Goal: Task Accomplishment & Management: Manage account settings

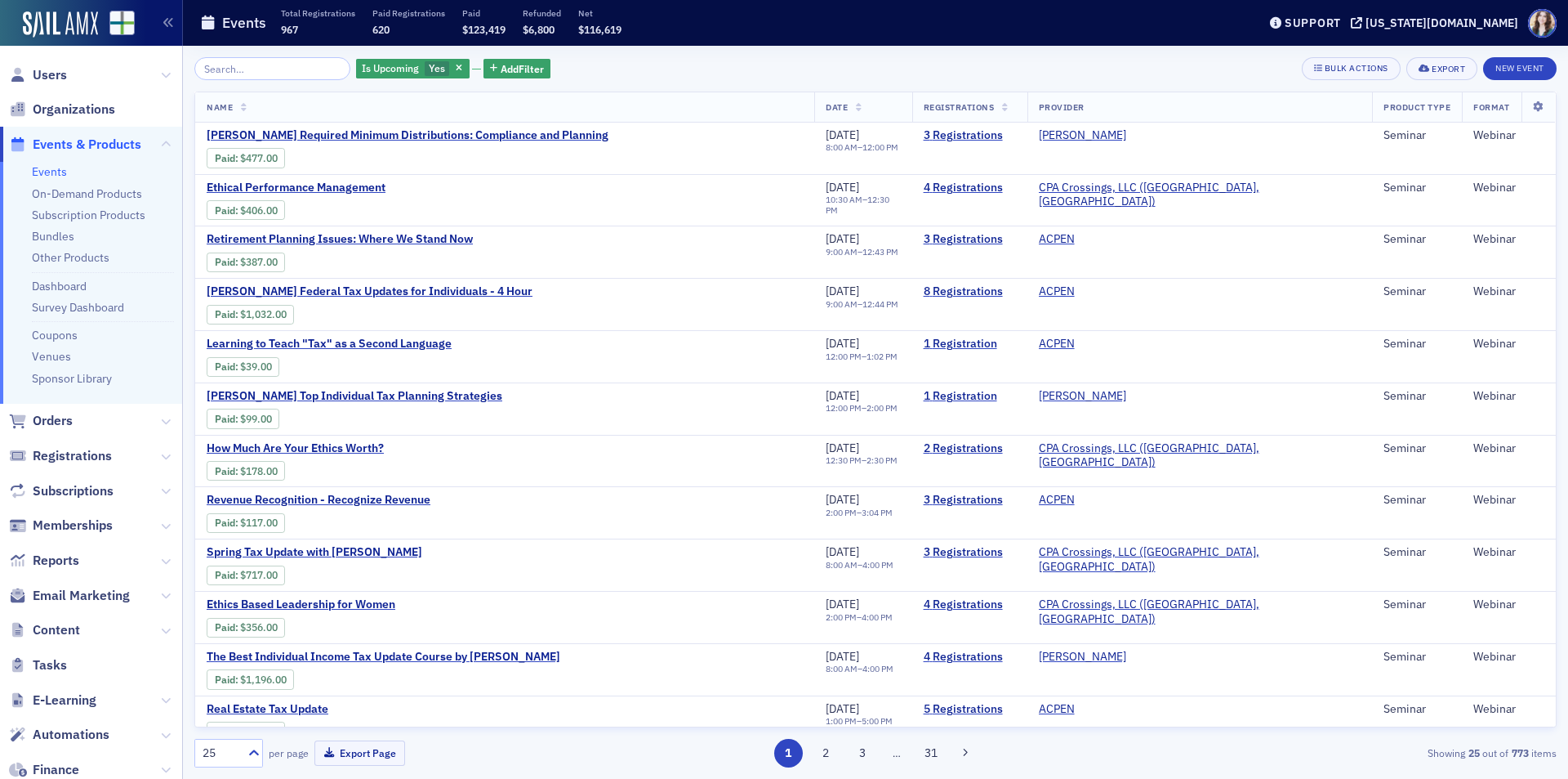
click at [584, 54] on div "Is Upcoming Yes Add Filter Bulk Actions Export New Event Name Date Registration…" at bounding box center [875, 413] width 1362 height 733
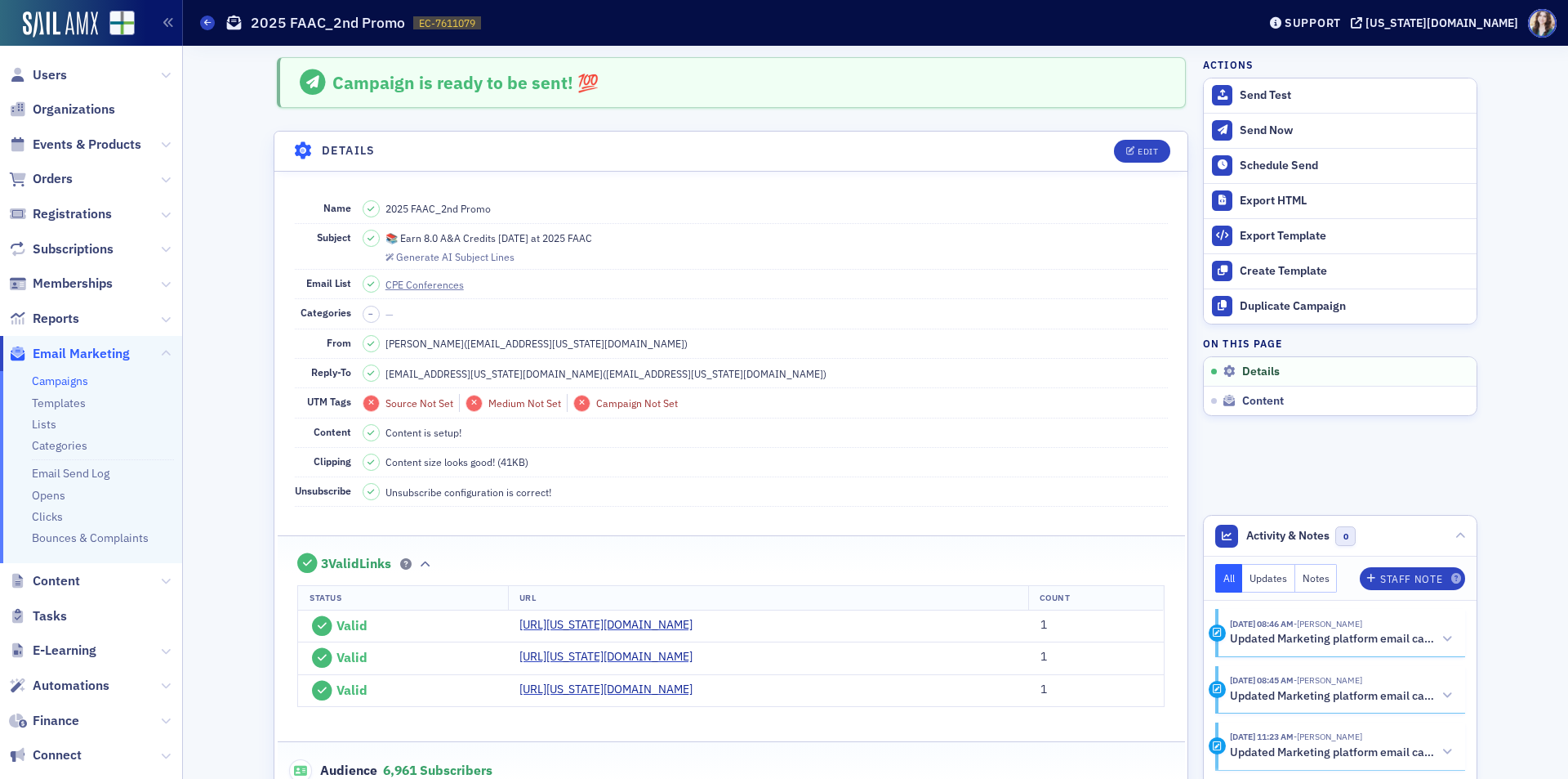
click at [277, 88] on div "Campaign is ready to be sent! 💯" at bounding box center [731, 82] width 909 height 51
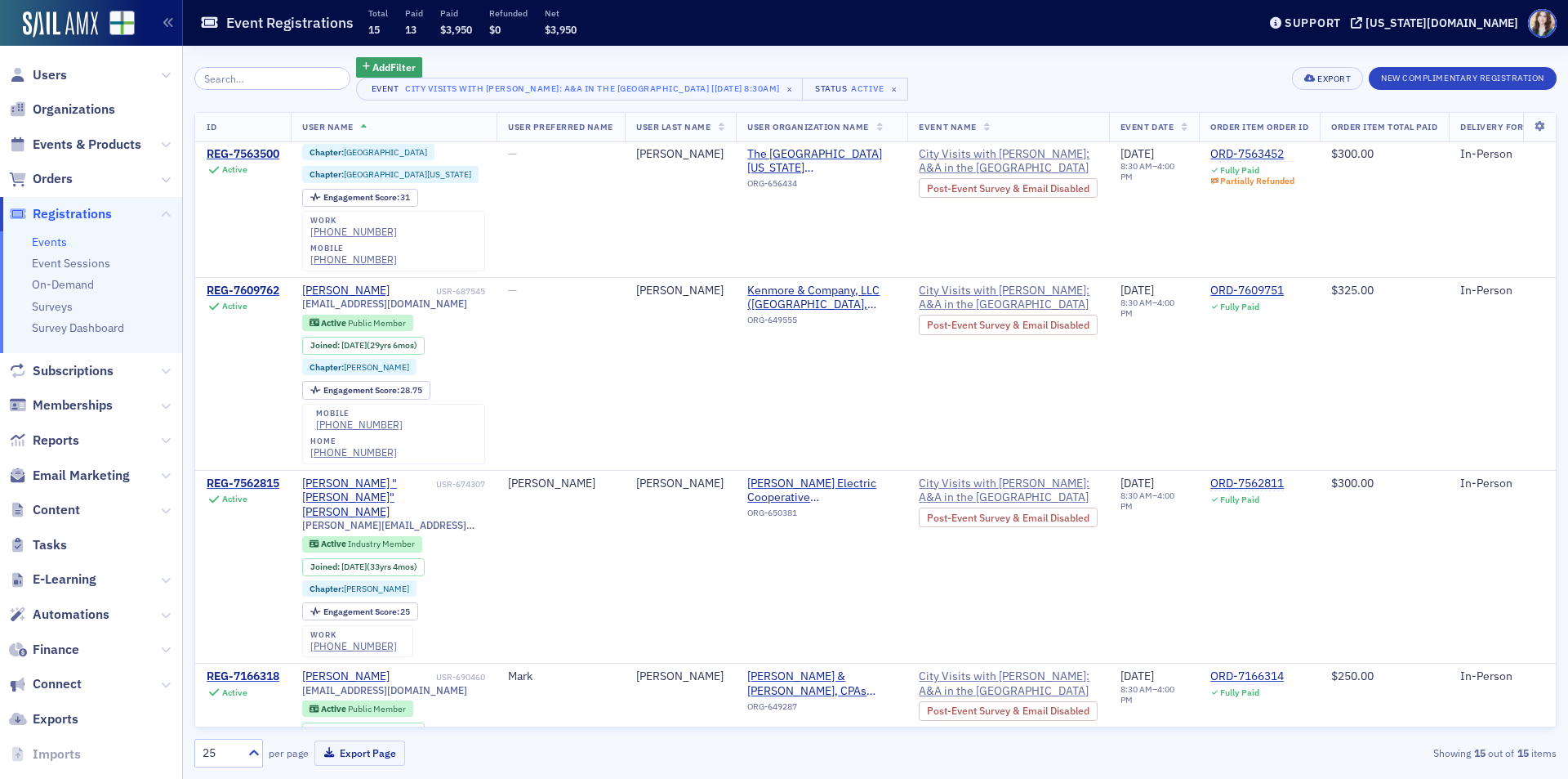
scroll to position [1985, 0]
click at [946, 81] on div "Add Filter Event City Visits with Josh McGowan: A&A in the Capital City [9/11/2…" at bounding box center [875, 78] width 1362 height 44
click at [883, 78] on div "Add Filter Event City Visits with Josh McGowan: A&A in the Capital City [9/11/2…" at bounding box center [875, 78] width 1362 height 44
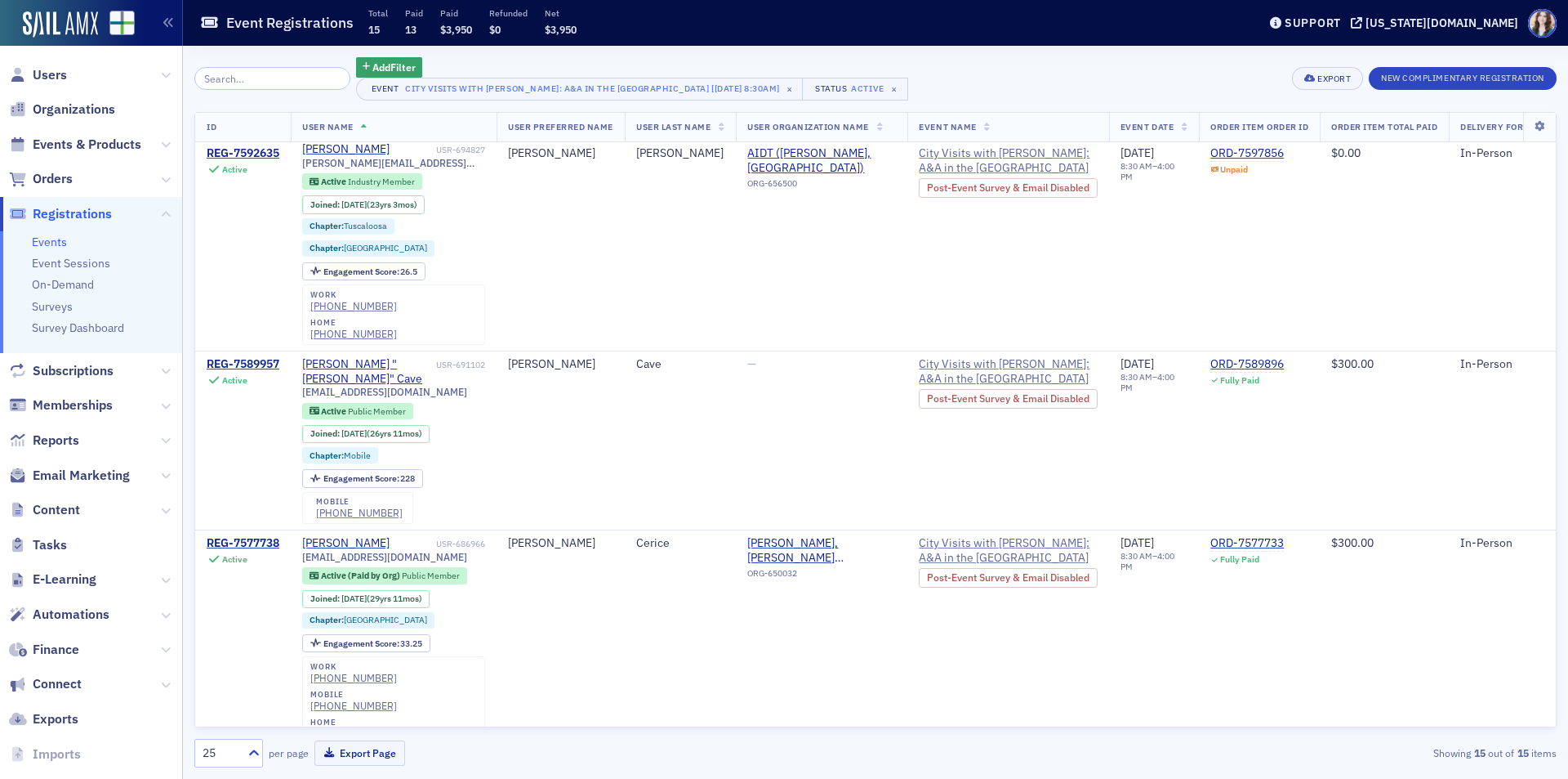
scroll to position [0, 0]
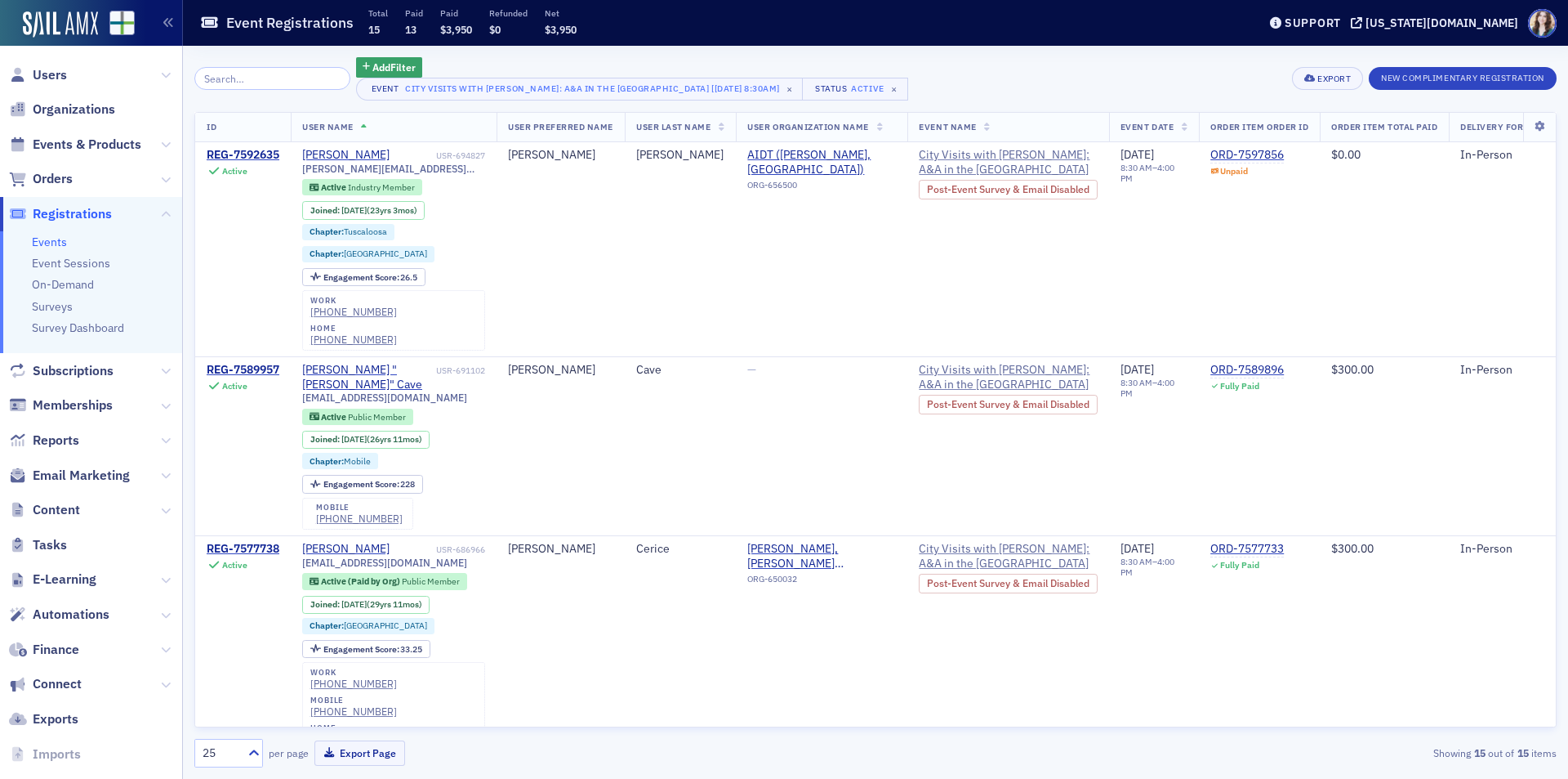
click at [408, 57] on div "Add Filter" at bounding box center [632, 67] width 552 height 21
click at [883, 78] on div "Add Filter Event City Visits with Josh McGowan: A&A in the Capital City [9/11/2…" at bounding box center [875, 78] width 1362 height 44
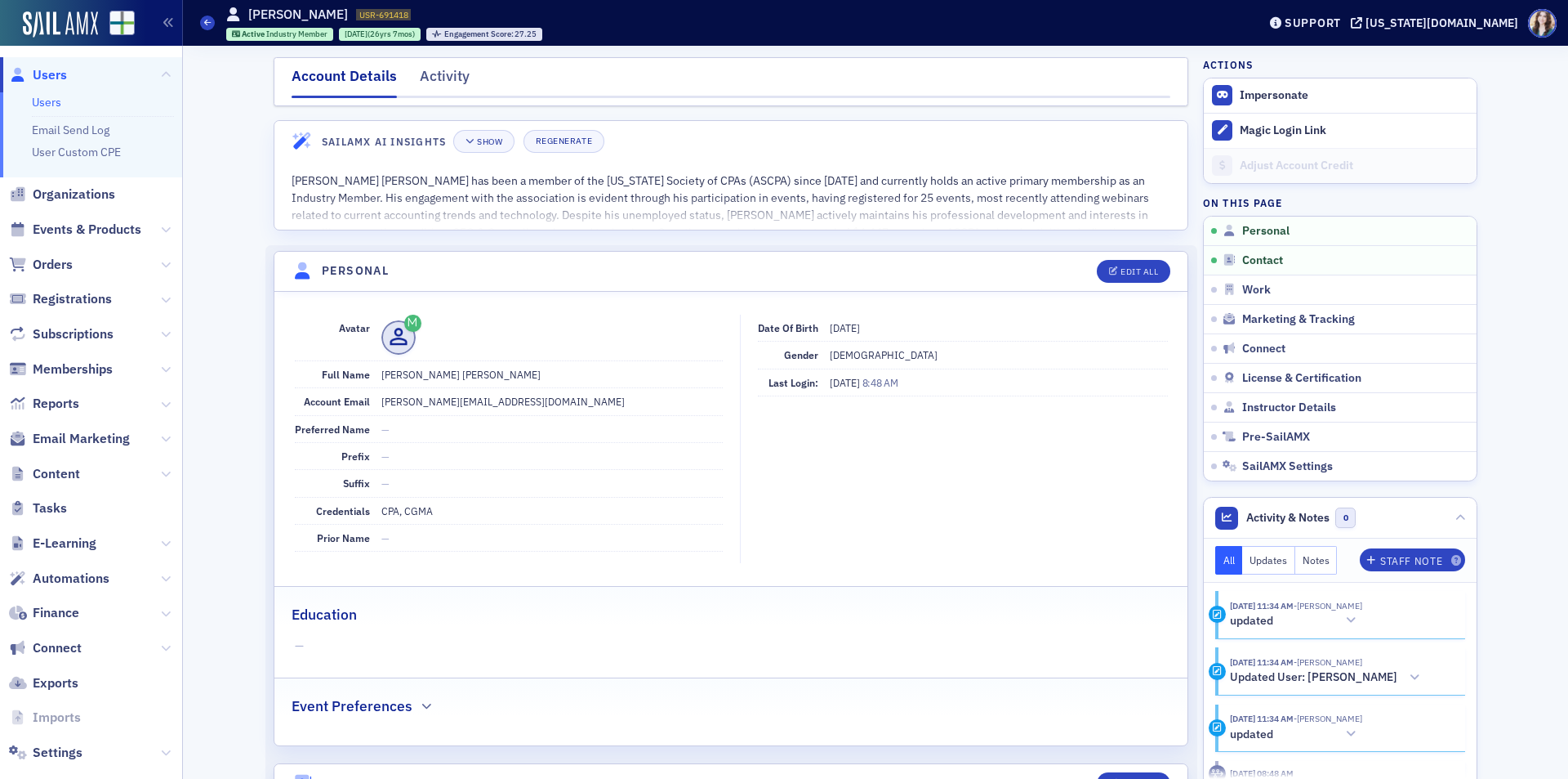
click at [44, 74] on span "Users" at bounding box center [50, 75] width 35 height 18
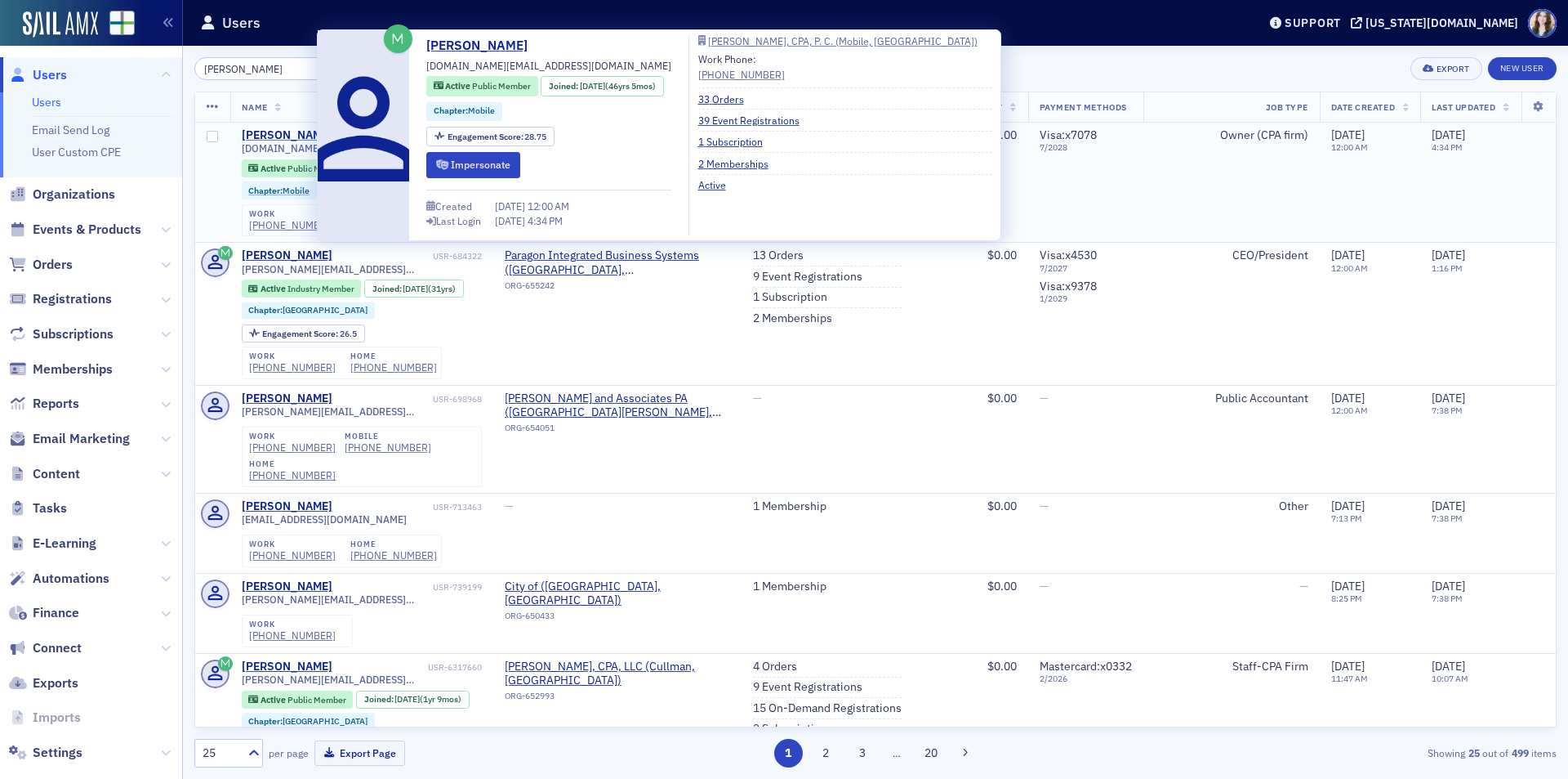
type input "Michael Fobes"
click at [268, 132] on div "[PERSON_NAME]" at bounding box center [287, 136] width 91 height 15
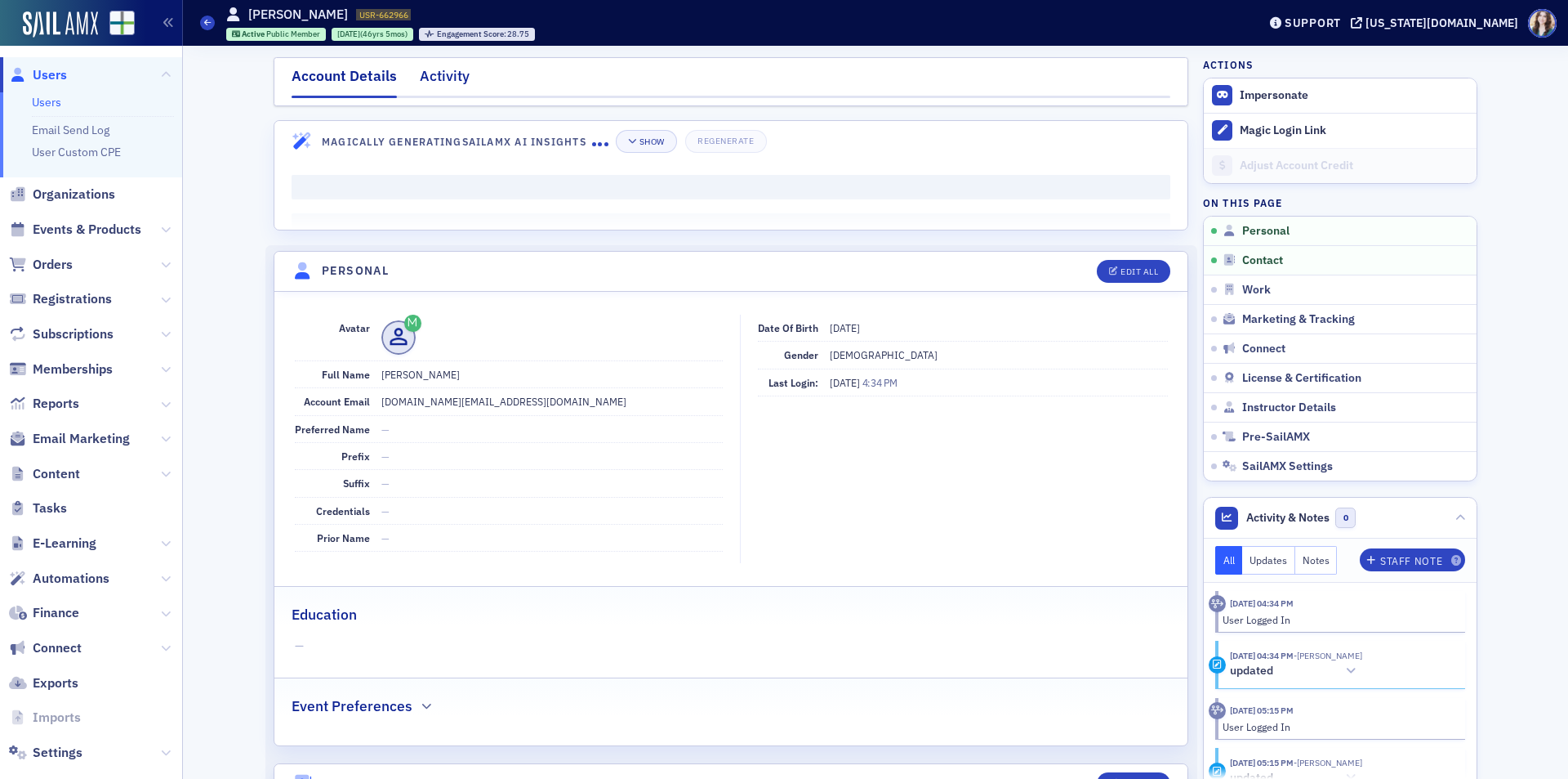
click at [426, 72] on div "Activity" at bounding box center [444, 80] width 50 height 30
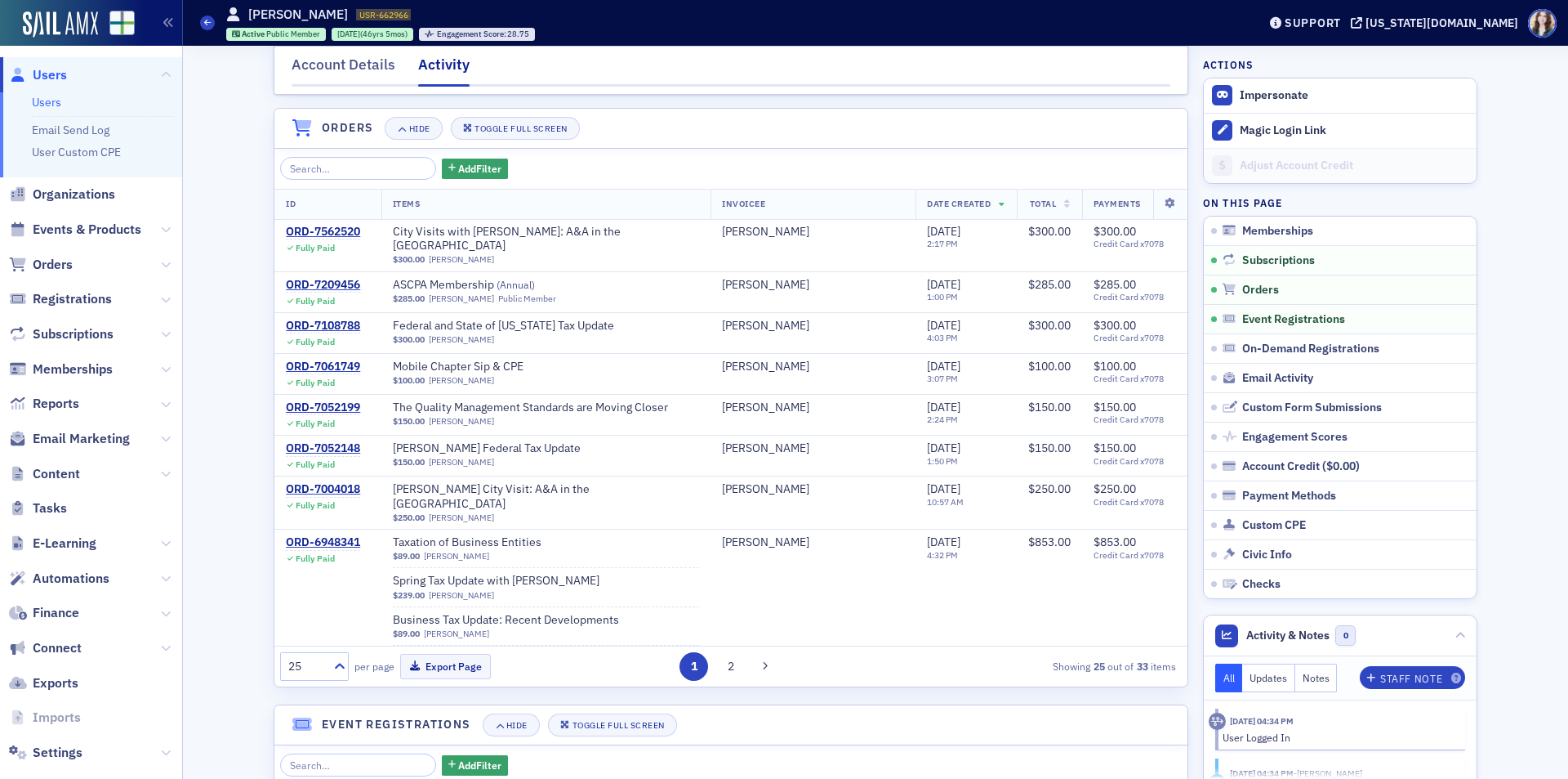
scroll to position [408, 0]
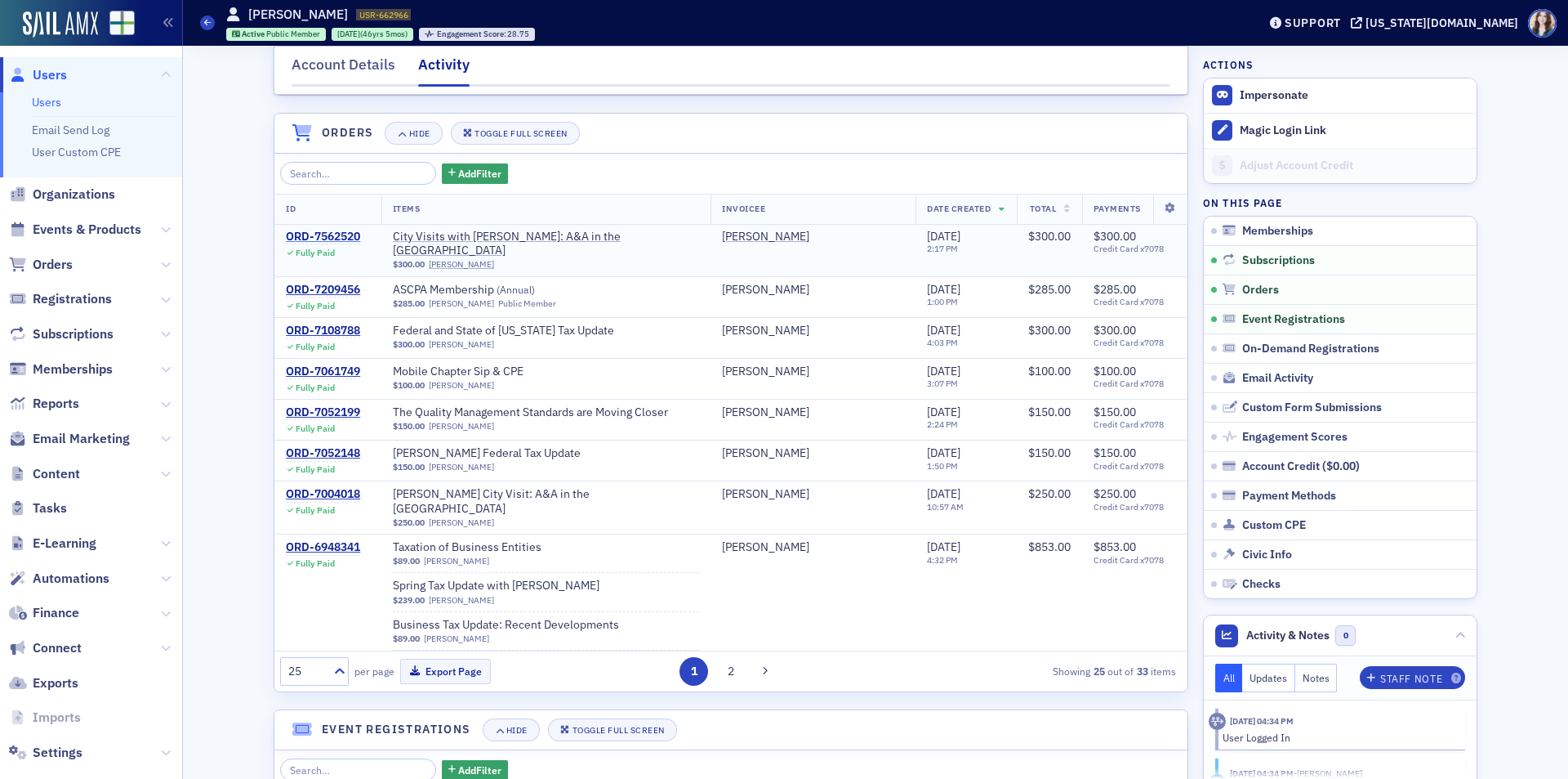
click at [336, 245] on div "ORD-7562520" at bounding box center [323, 237] width 74 height 15
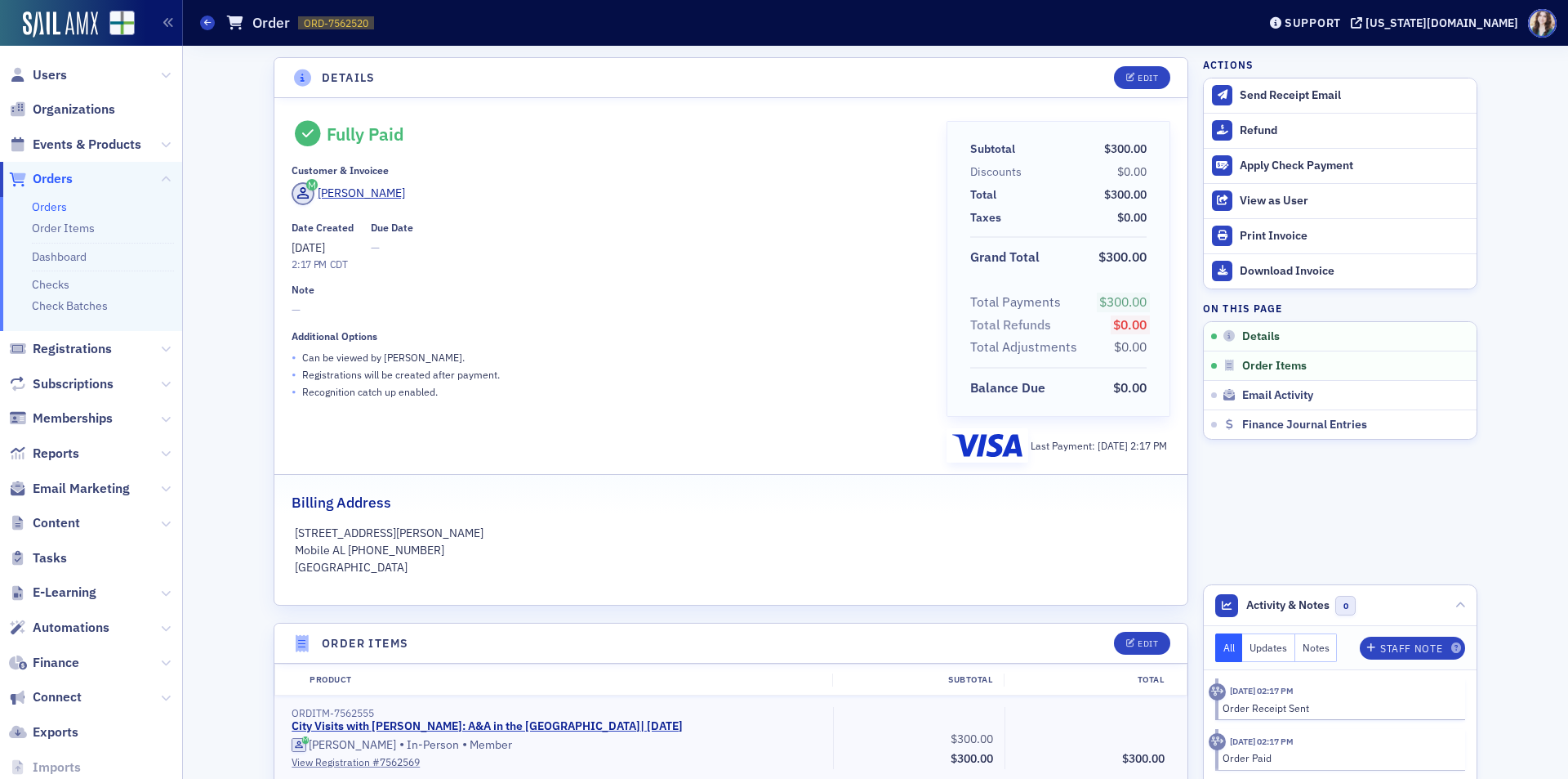
click at [1185, 475] on div "Details Edit Fully Paid Customer & Invoicee Michael Fobes Date Created 7/23/202…" at bounding box center [875, 742] width 1362 height 1392
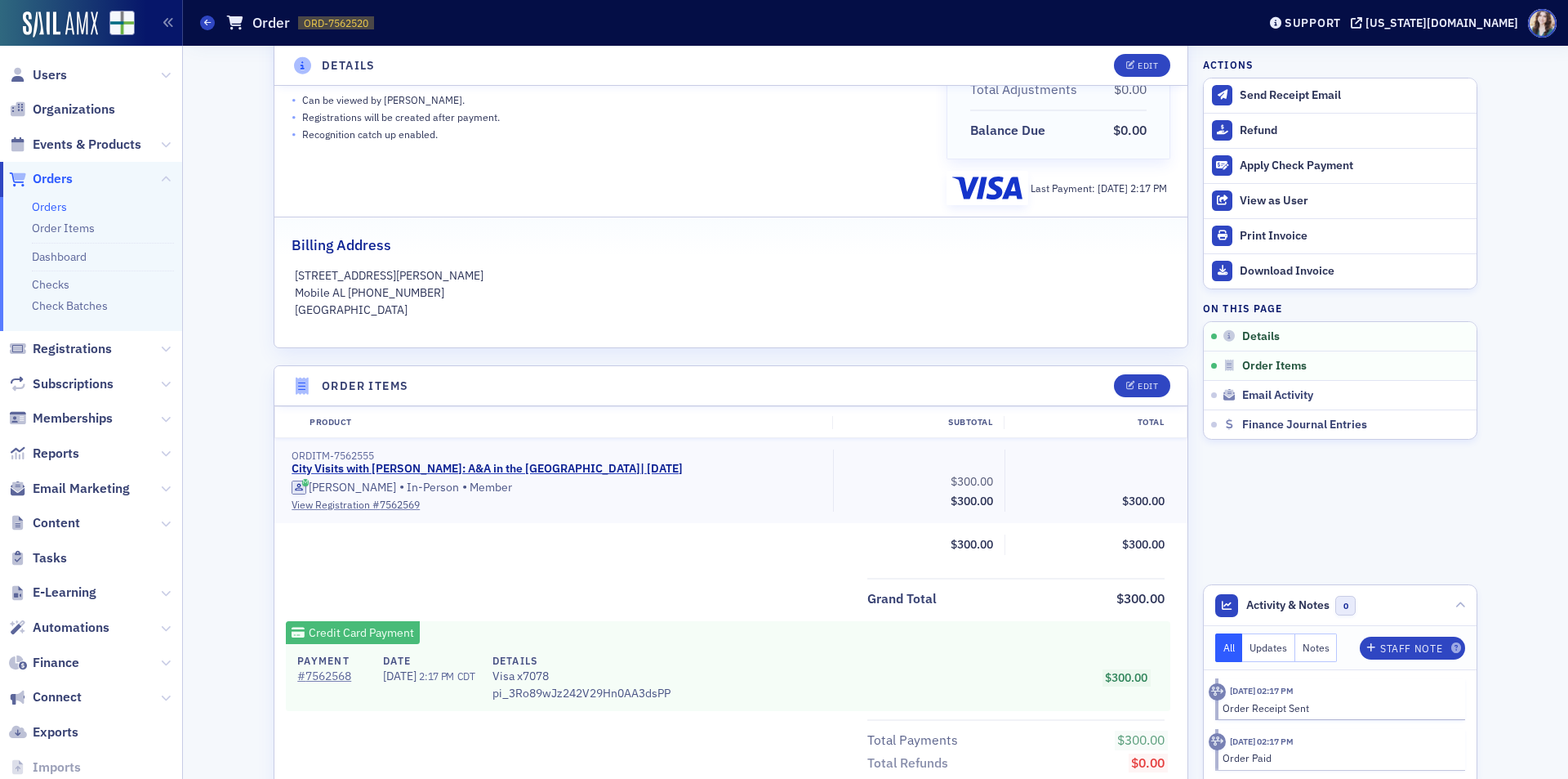
scroll to position [248, 0]
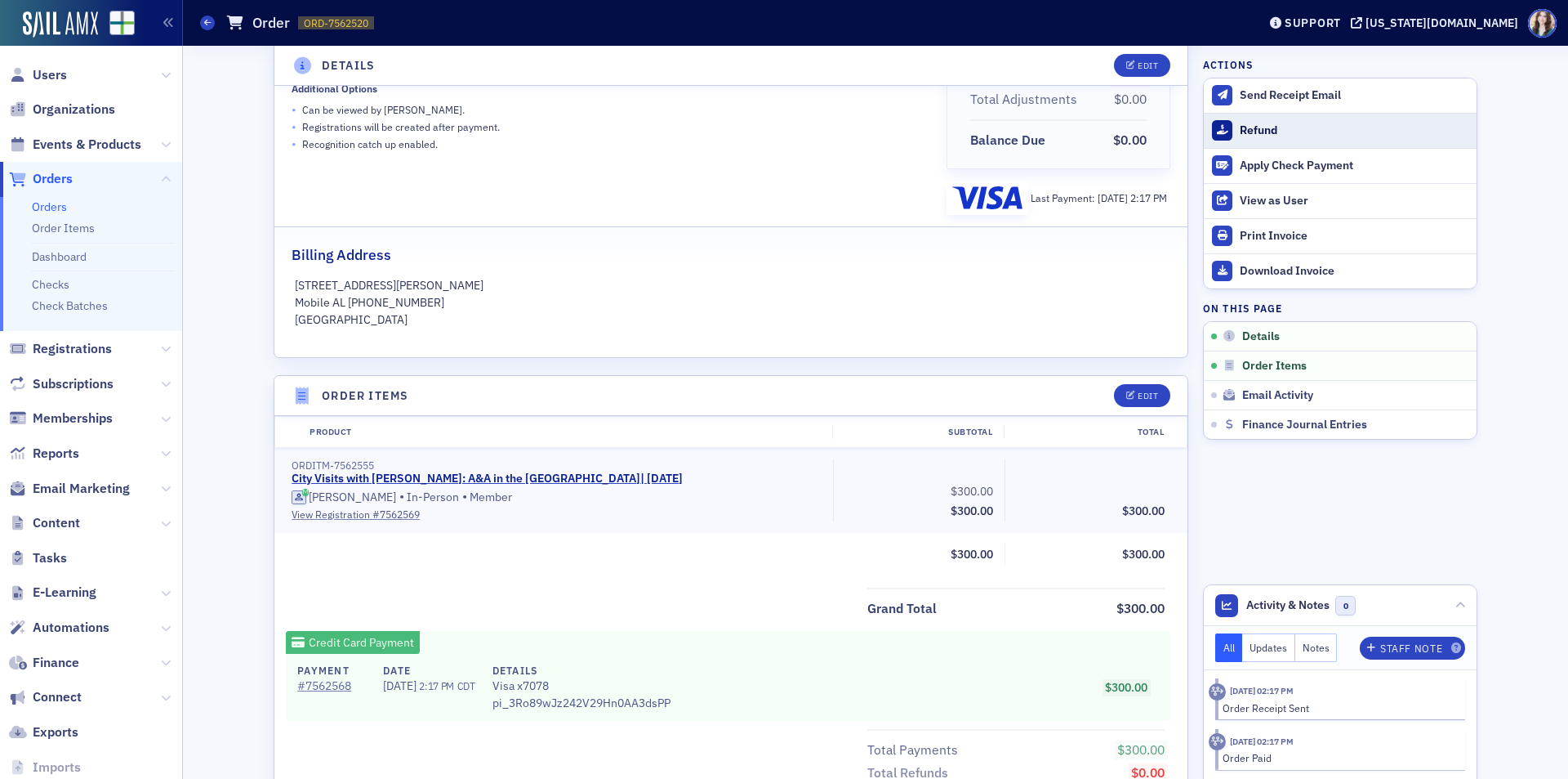
click at [1257, 121] on button "Refund" at bounding box center [1340, 130] width 272 height 35
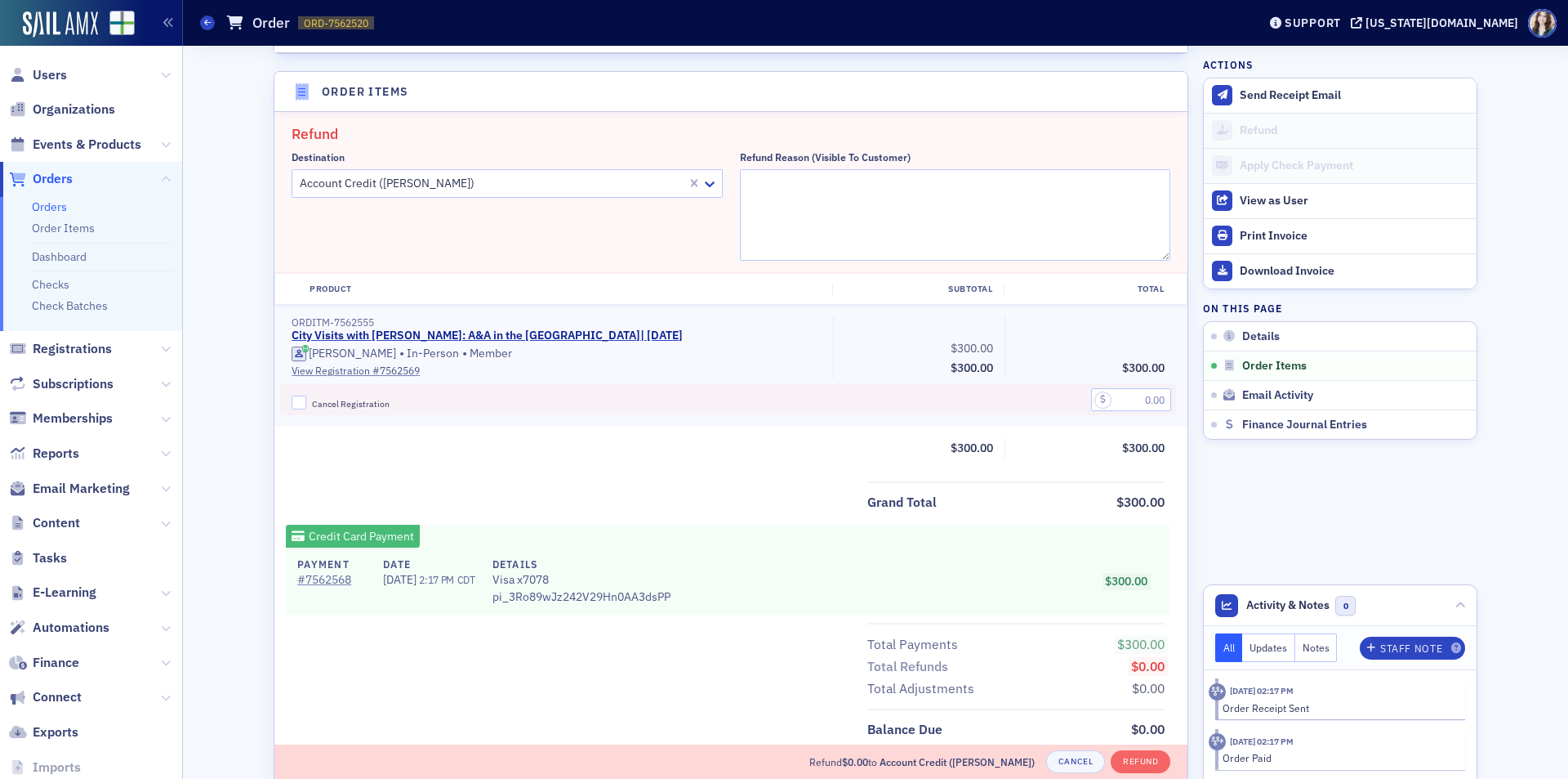
scroll to position [569, 0]
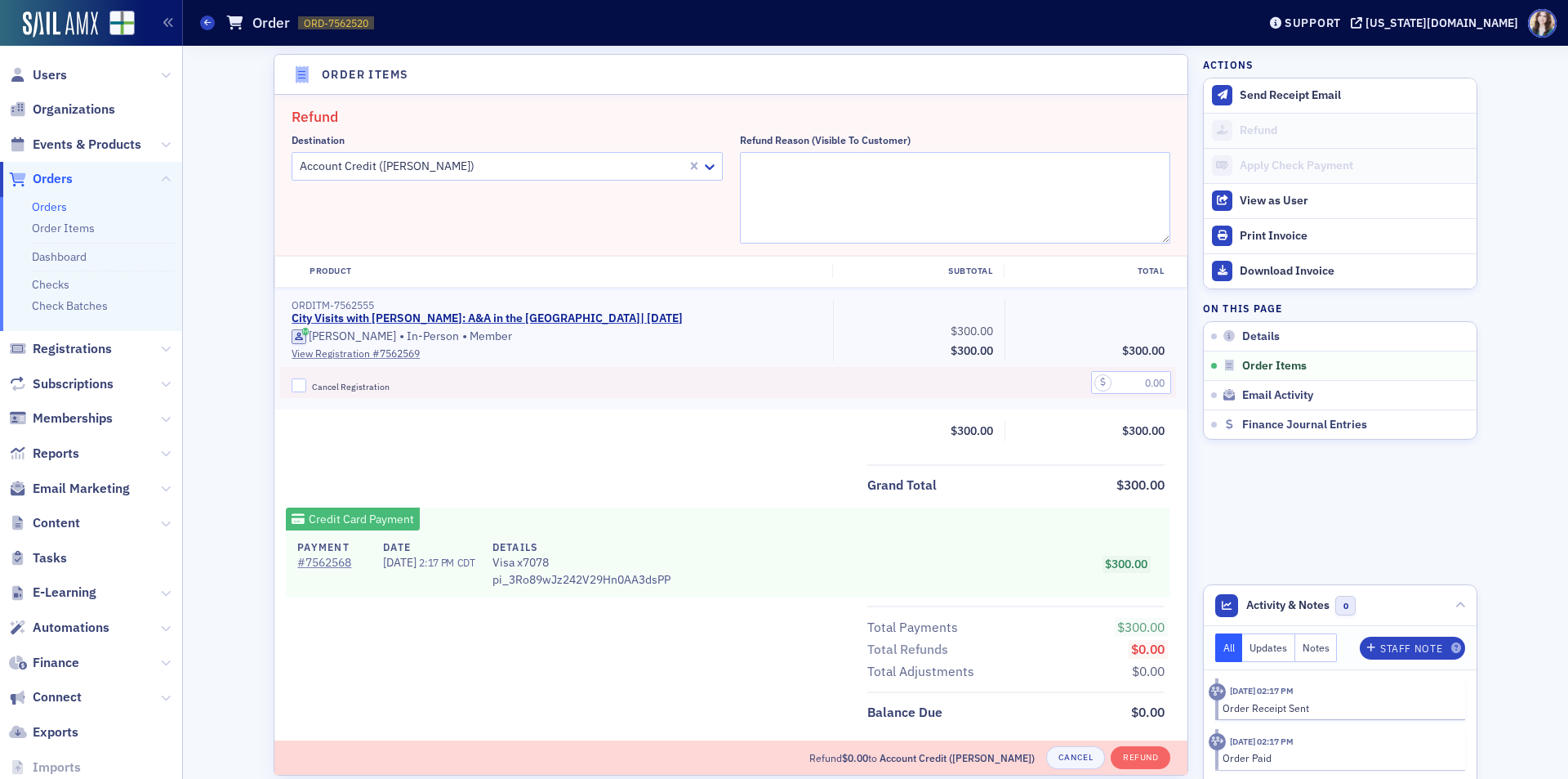
click at [486, 169] on div at bounding box center [491, 166] width 387 height 21
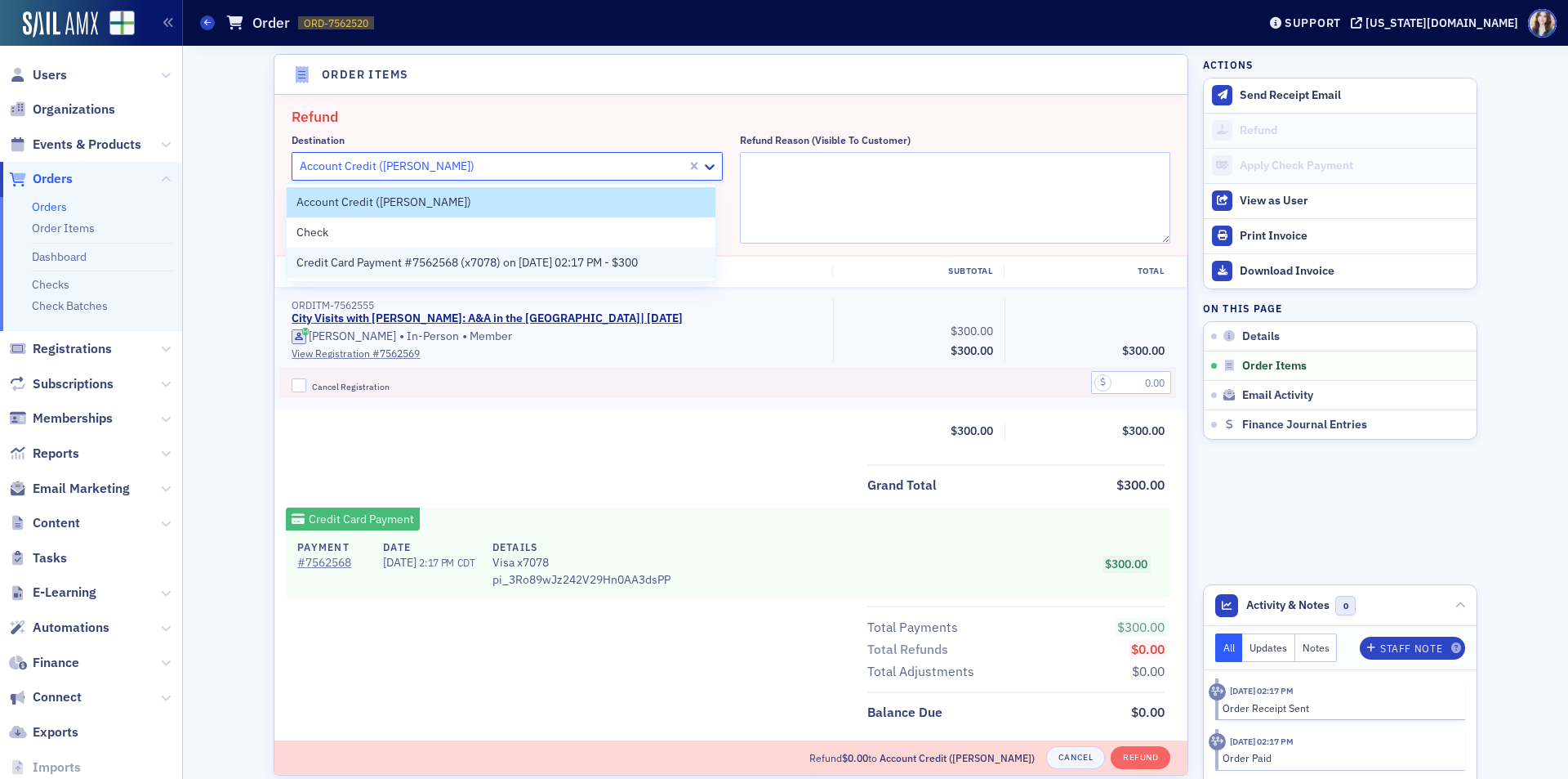
click at [419, 264] on span "Credit Card Payment #7562568 (x7078) on 7/23/2025 02:17 PM - $300" at bounding box center [467, 263] width 342 height 17
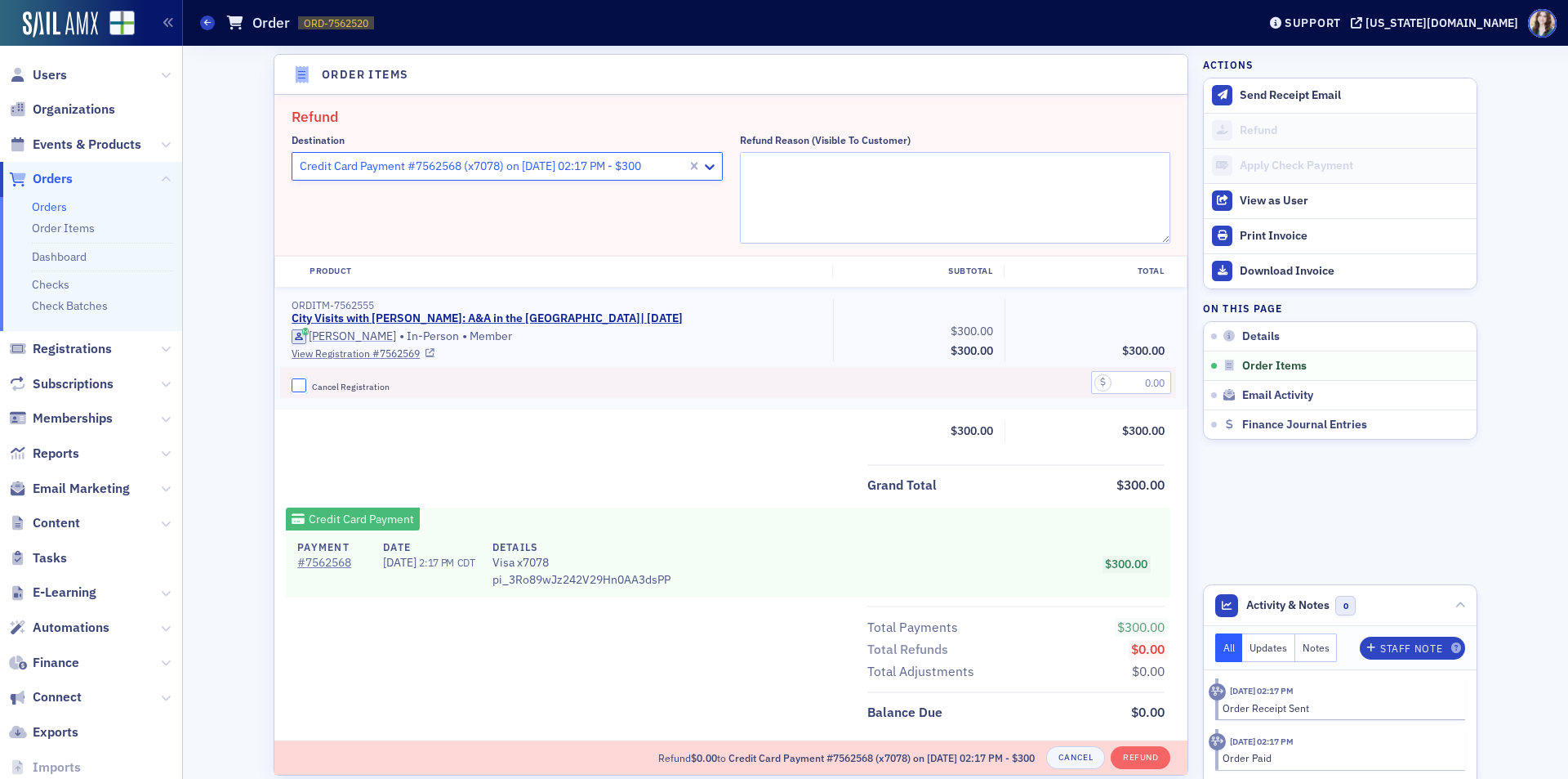
click at [291, 387] on input "Cancel Registration" at bounding box center [299, 385] width 15 height 15
checkbox input "true"
click at [1145, 388] on input "text" at bounding box center [1131, 382] width 80 height 23
type input "300.00"
click at [1170, 343] on div "ORDITM-7562555 City Visits with Josh McGowan: A&A in the Port City | 9/10/2025 …" at bounding box center [730, 348] width 913 height 123
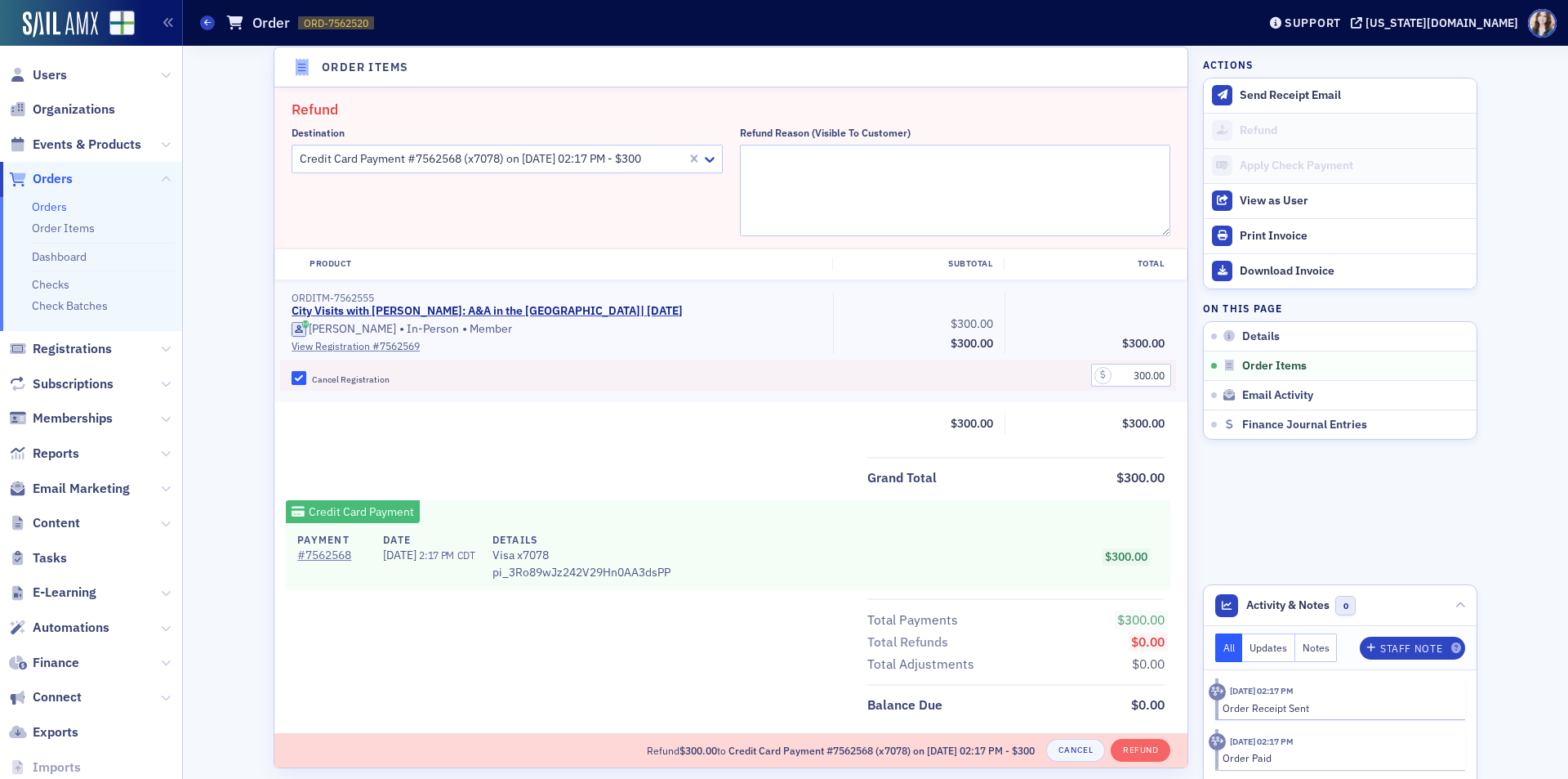
scroll to position [571, 0]
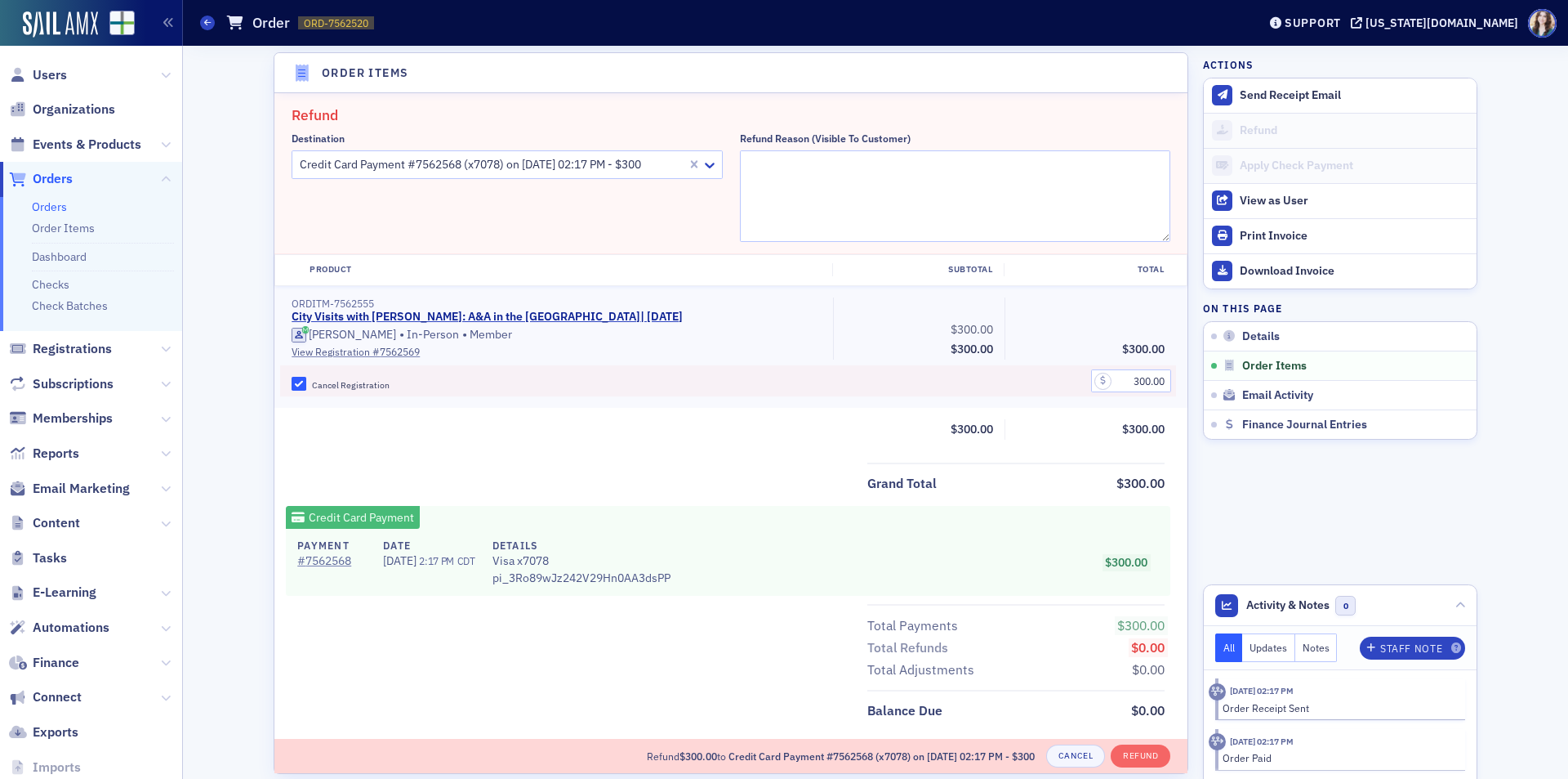
click at [1168, 151] on fieldset "Refund Destination Credit Card Payment #7562568 (x7078) on 7/23/2025 02:17 PM -…" at bounding box center [730, 173] width 913 height 161
click at [778, 176] on textarea "Refund Reason (Visible to Customer)" at bounding box center [956, 196] width 431 height 91
type textarea "No longer able to attend"
click at [991, 100] on fieldset "Refund Destination Credit Card Payment #7562568 (x7078) on 7/23/2025 02:17 PM -…" at bounding box center [730, 173] width 913 height 161
click at [1167, 151] on fieldset "Refund Destination Credit Card Payment #7562568 (x7078) on 7/23/2025 02:17 PM -…" at bounding box center [730, 173] width 913 height 161
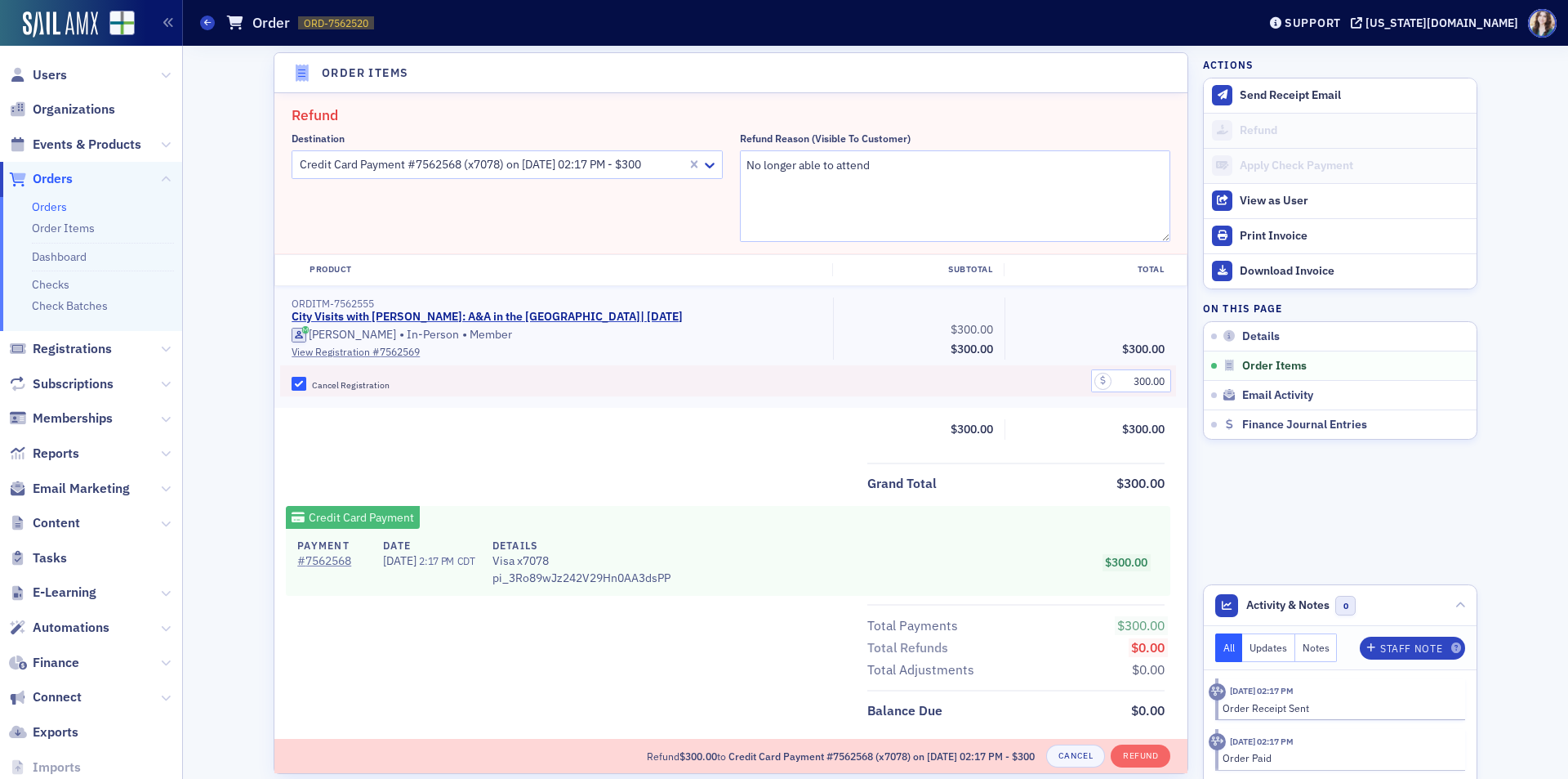
click at [1021, 549] on div "$300.00" at bounding box center [928, 562] width 483 height 49
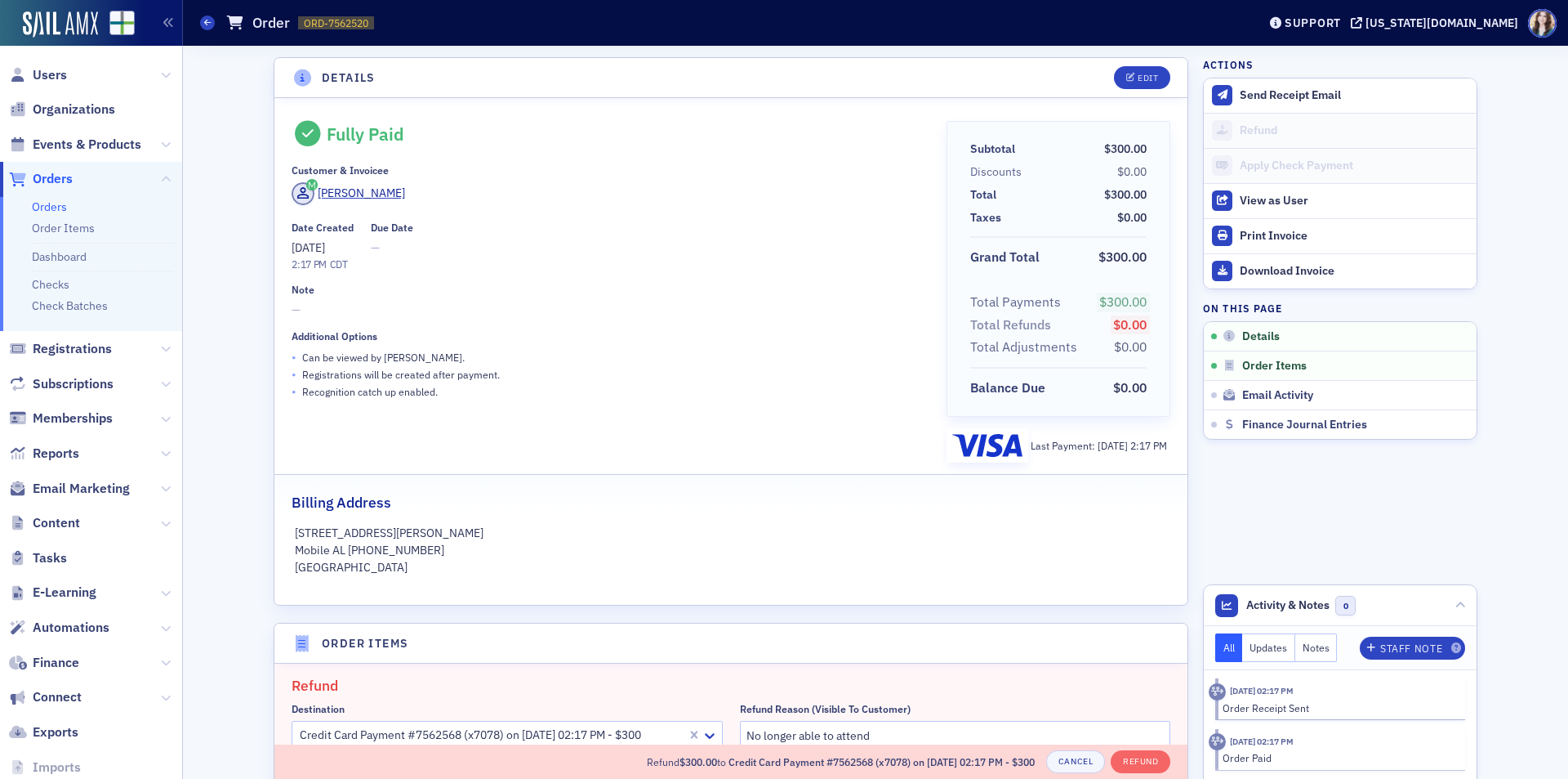
scroll to position [408, 0]
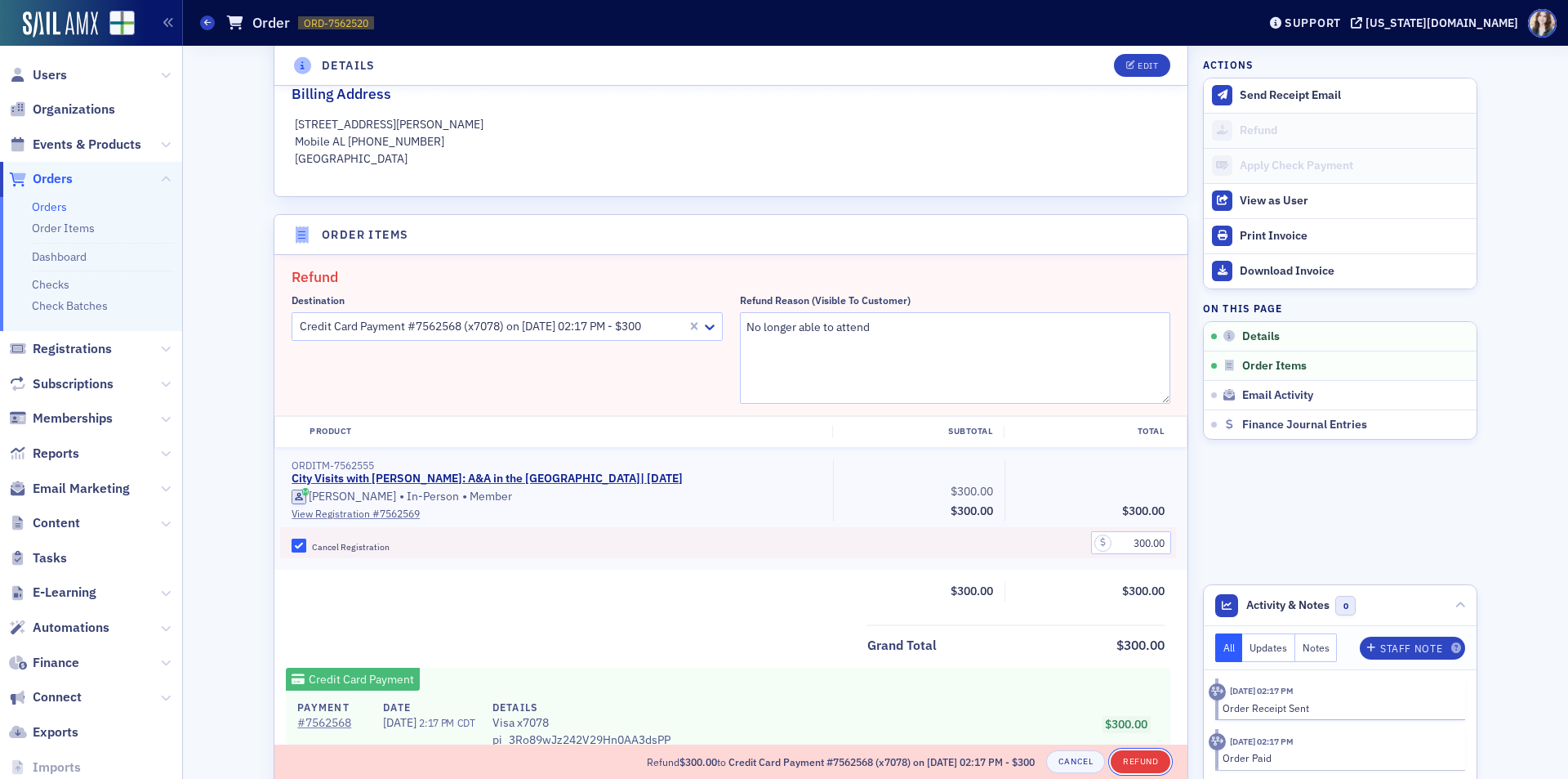
click at [1134, 757] on button "Refund" at bounding box center [1140, 762] width 59 height 23
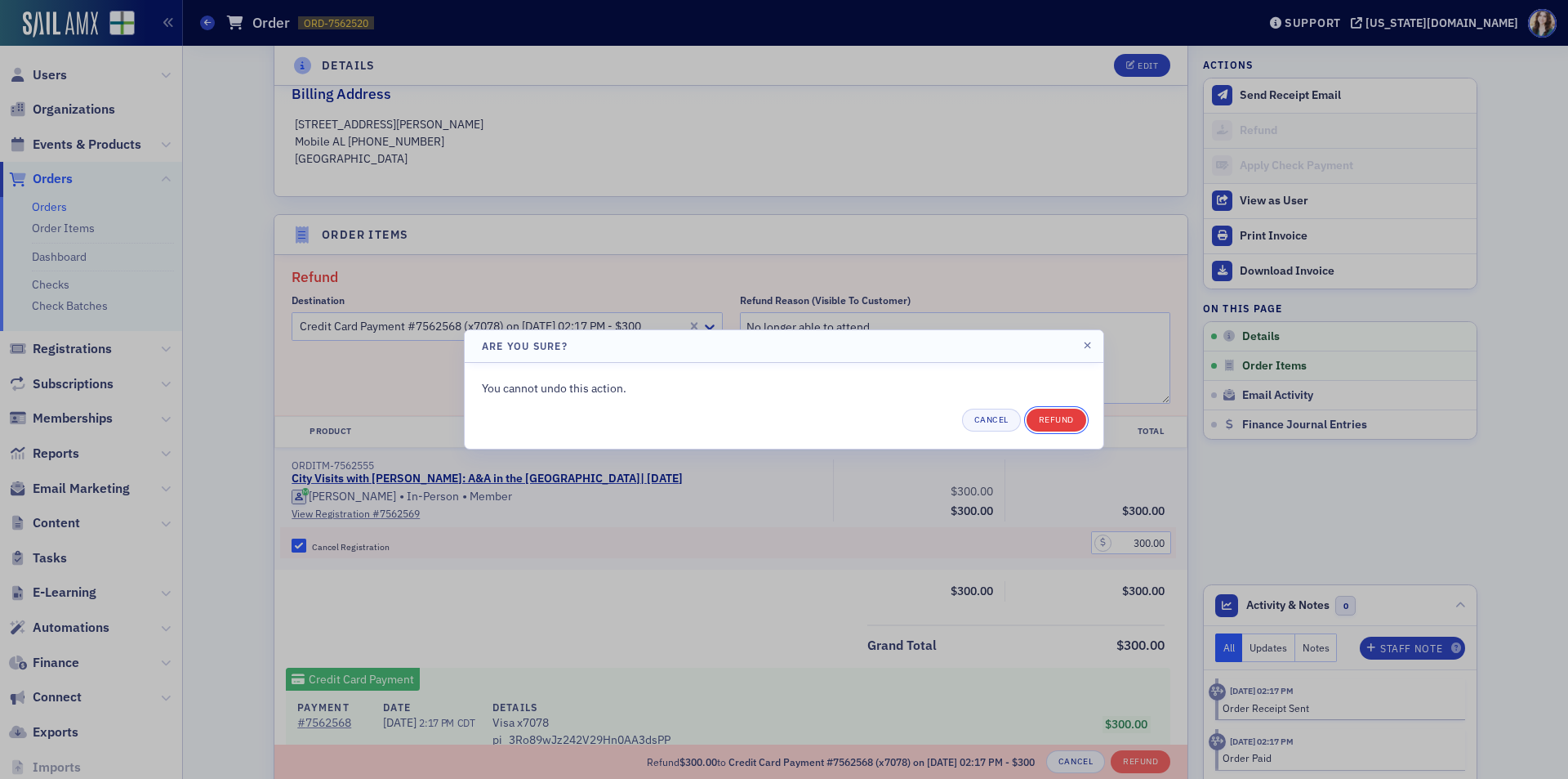
click at [1061, 421] on button "Refund" at bounding box center [1056, 420] width 59 height 23
